Goal: Task Accomplishment & Management: Manage account settings

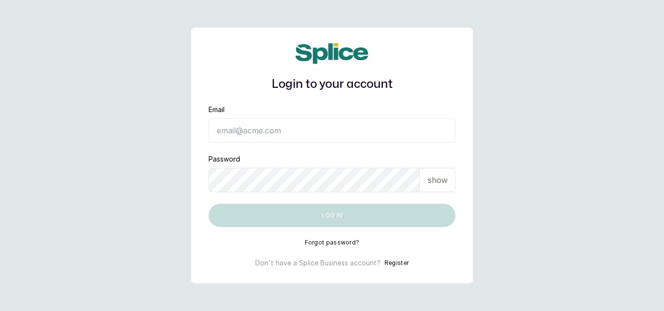
type input "[EMAIL_ADDRESS][DOMAIN_NAME]"
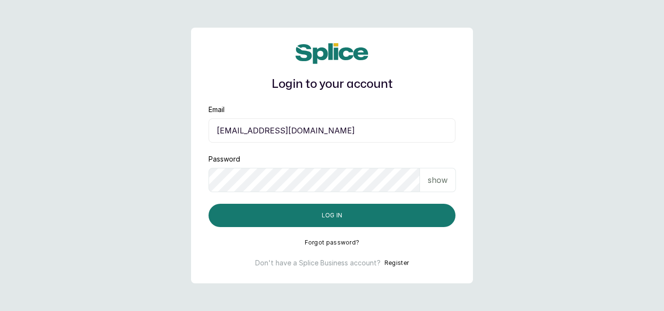
click at [299, 214] on button "Log in" at bounding box center [331, 215] width 247 height 23
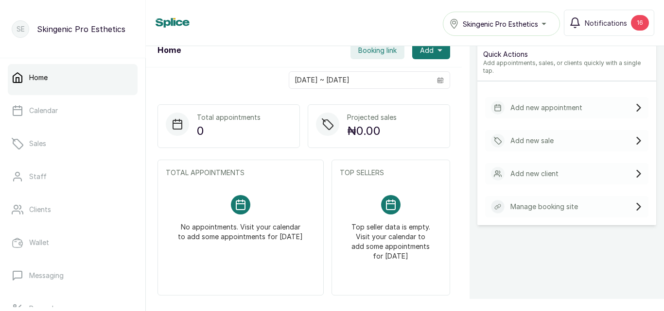
scroll to position [113, 0]
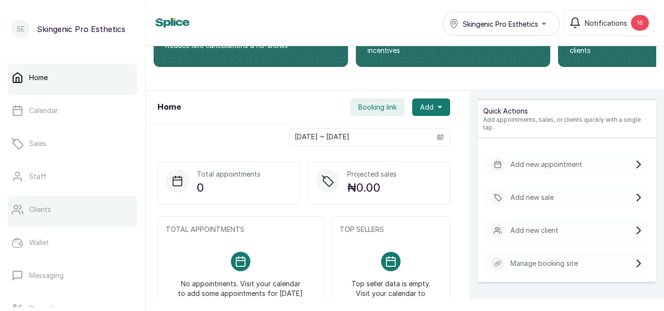
click at [32, 214] on p "Clients" at bounding box center [40, 210] width 22 height 10
